Goal: Task Accomplishment & Management: Use online tool/utility

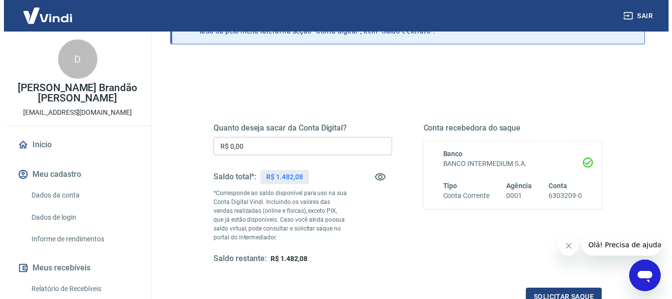
scroll to position [148, 0]
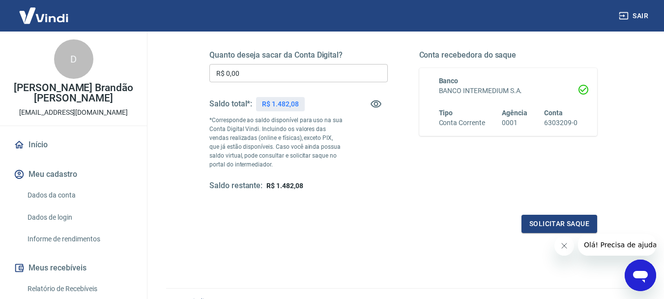
click at [349, 73] on input "R$ 0,00" at bounding box center [298, 73] width 179 height 18
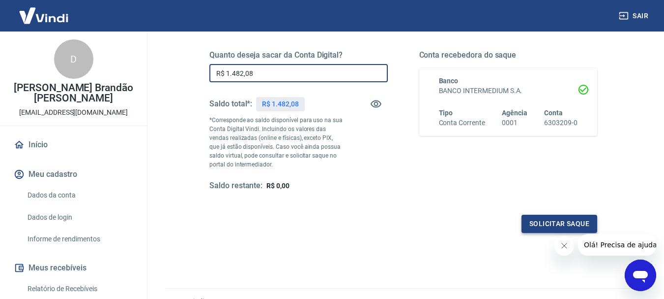
type input "R$ 1.482,08"
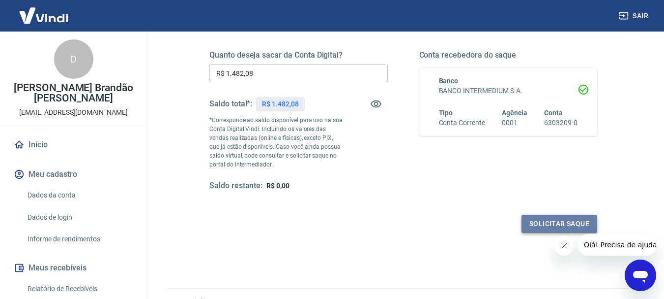
click at [538, 221] on button "Solicitar saque" at bounding box center [560, 223] width 76 height 18
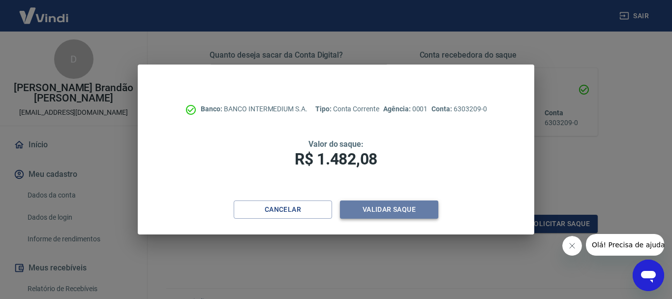
click at [411, 207] on button "Validar saque" at bounding box center [389, 209] width 98 height 18
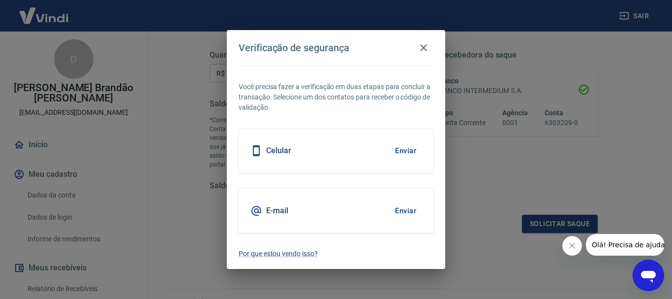
click at [411, 152] on button "Enviar" at bounding box center [405, 150] width 32 height 21
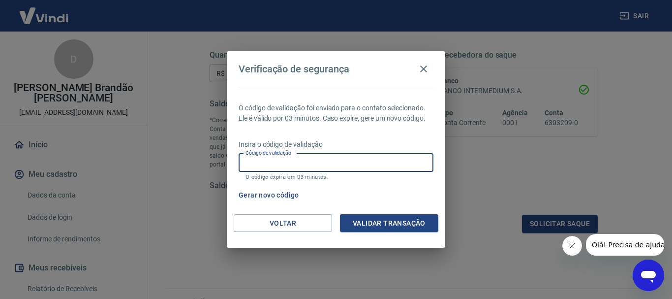
click at [361, 159] on input "Código de validação" at bounding box center [336, 162] width 195 height 18
click at [318, 163] on input "Código de validação" at bounding box center [336, 162] width 195 height 18
click at [348, 166] on input "Código de validação" at bounding box center [336, 162] width 195 height 18
type input "253402"
click at [387, 227] on button "Validar transação" at bounding box center [389, 223] width 98 height 18
